Goal: Information Seeking & Learning: Learn about a topic

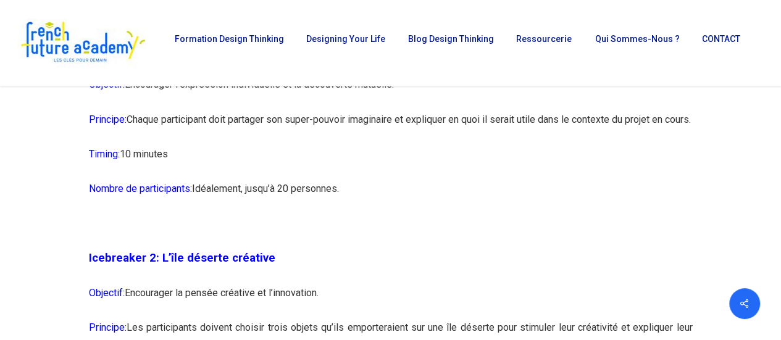
scroll to position [1093, 0]
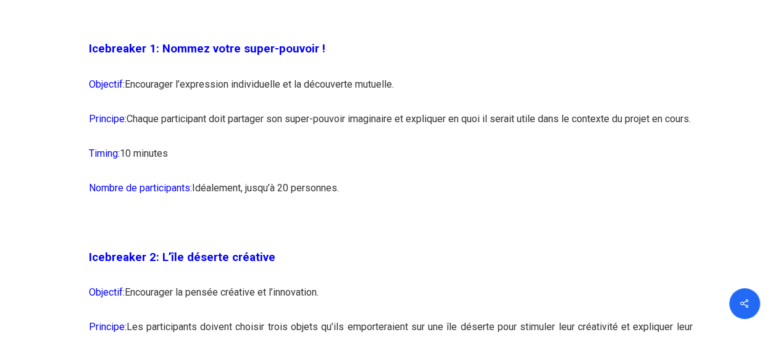
drag, startPoint x: 91, startPoint y: 82, endPoint x: 195, endPoint y: 169, distance: 135.1
click at [172, 54] on span "Icebreaker 1: Nommez votre super-pouvoir !" at bounding box center [207, 49] width 237 height 14
click at [136, 90] on p "Objectif: Encourager l’expression individuelle et la découverte mutuelle." at bounding box center [391, 91] width 604 height 35
drag, startPoint x: 90, startPoint y: 81, endPoint x: 195, endPoint y: 170, distance: 137.6
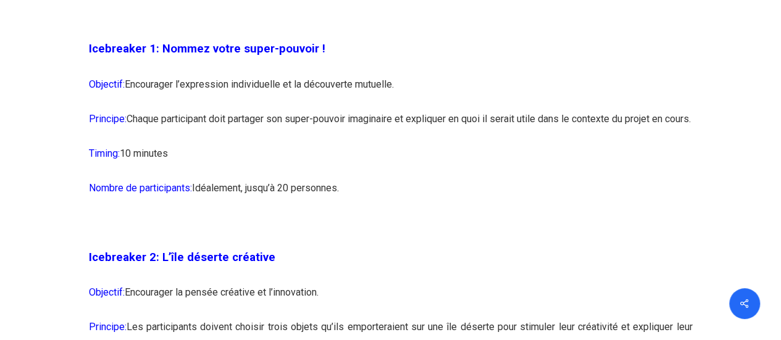
copy div "Objectif: Encourager l’expression individuelle et la découverte mutuelle. Princ…"
click at [397, 236] on p at bounding box center [391, 229] width 604 height 35
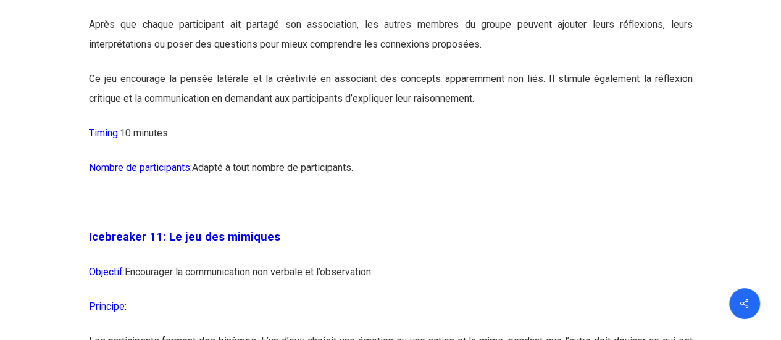
scroll to position [4688, 0]
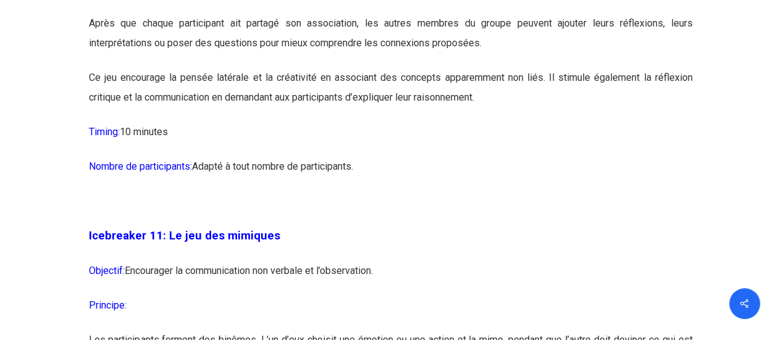
drag, startPoint x: 89, startPoint y: 72, endPoint x: 634, endPoint y: 176, distance: 555.2
copy div "Loremips: Dolorsitam co adipis elitsedd ei t’incididuntu l’etdol. Magnaali: Eni…"
click at [437, 191] on p "Nombre de participants: Adapté à tout nombre de participants." at bounding box center [391, 174] width 604 height 35
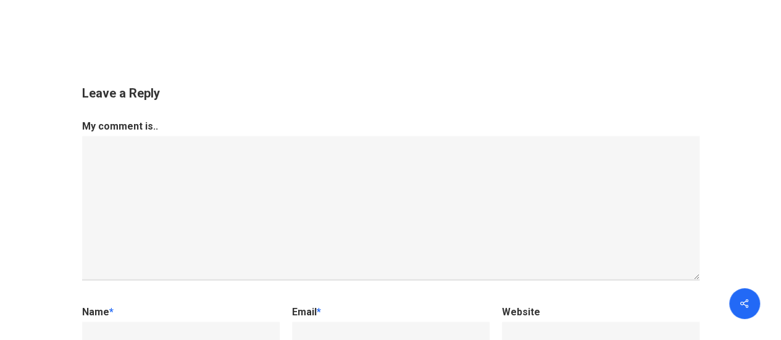
scroll to position [12835, 0]
